Goal: Navigation & Orientation: Find specific page/section

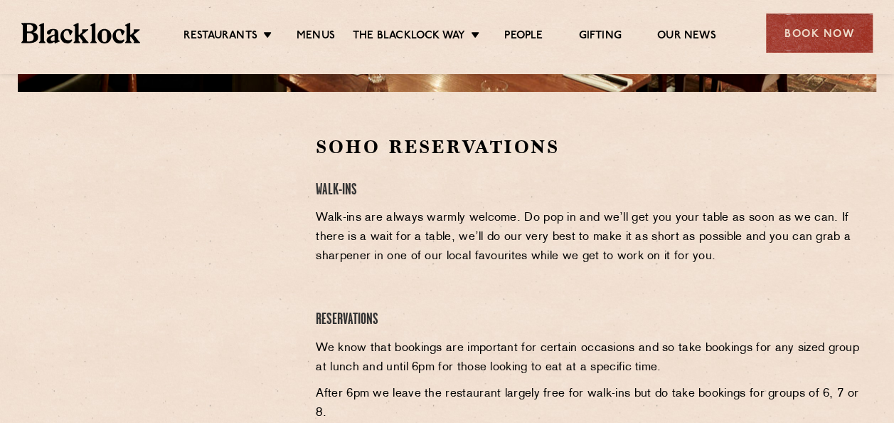
scroll to position [427, 0]
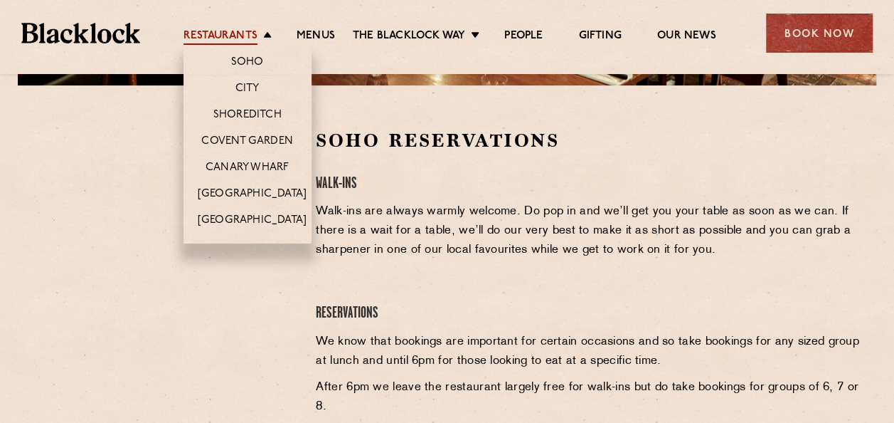
click at [246, 43] on link "Restaurants" at bounding box center [221, 37] width 74 height 16
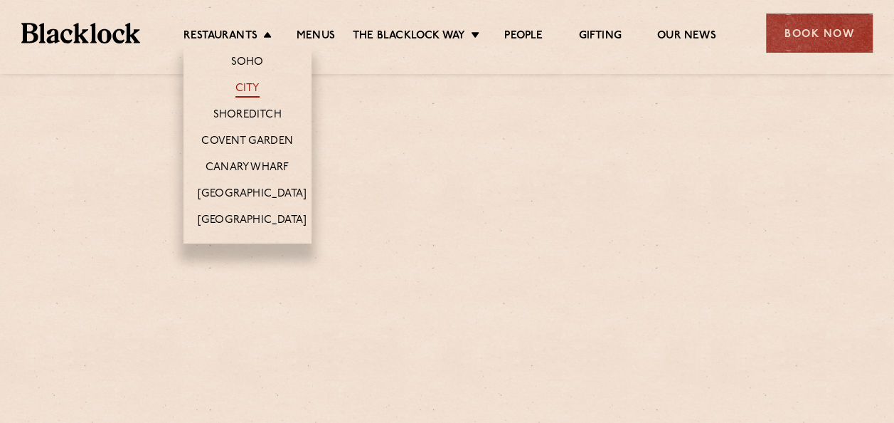
click at [253, 88] on link "City" at bounding box center [248, 90] width 24 height 16
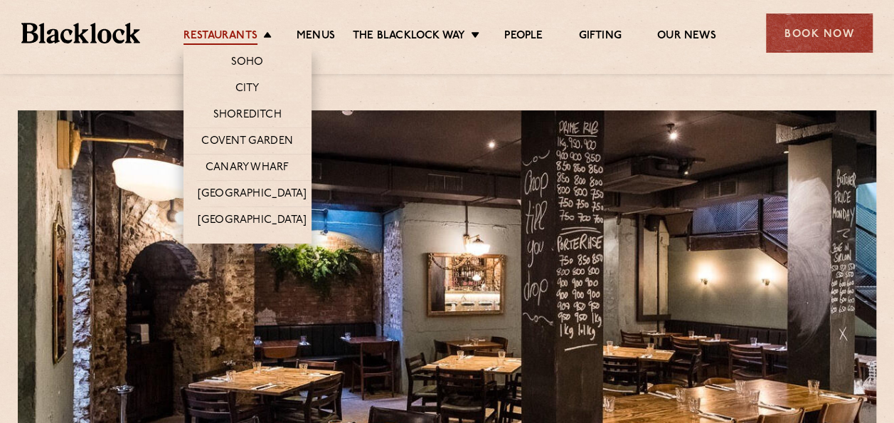
click at [239, 34] on link "Restaurants" at bounding box center [221, 37] width 74 height 16
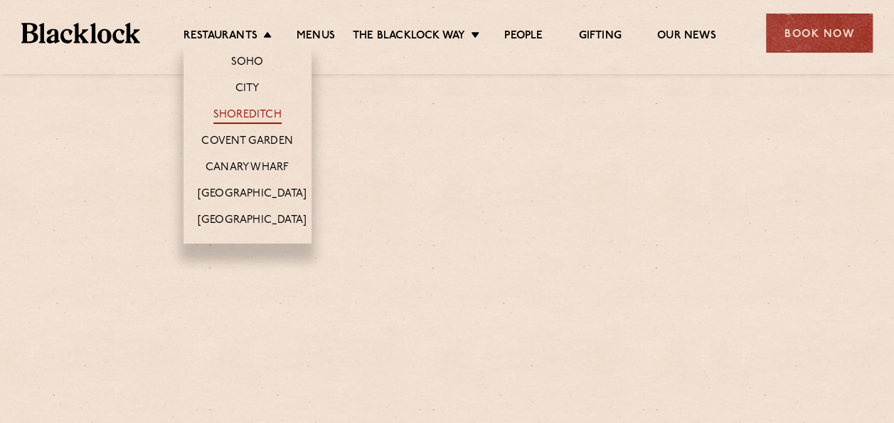
click at [248, 120] on link "Shoreditch" at bounding box center [247, 116] width 68 height 16
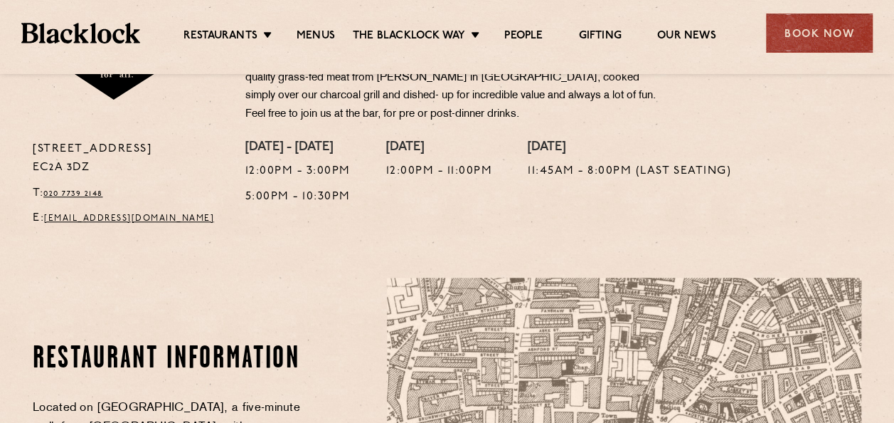
scroll to position [498, 0]
